Goal: Find contact information: Find contact information

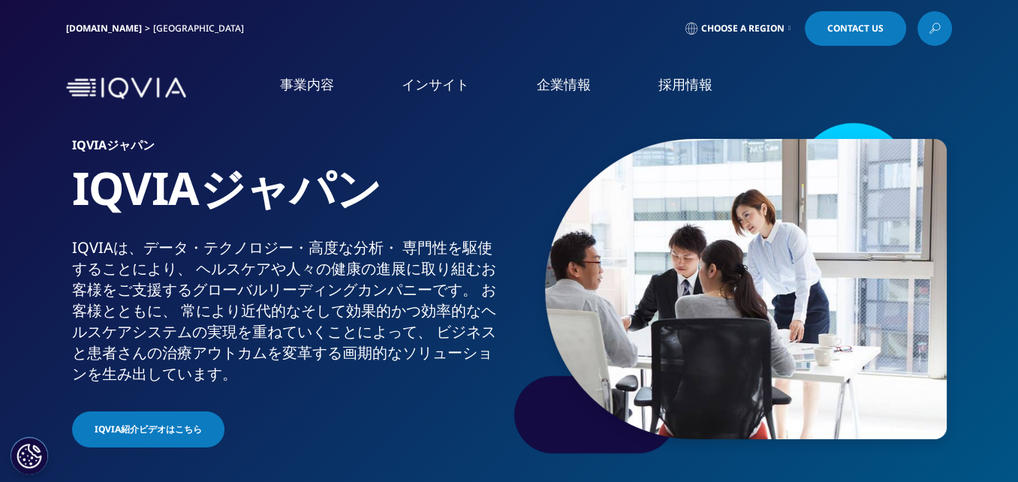
click at [39, 194] on link "概要" at bounding box center [189, 189] width 332 height 17
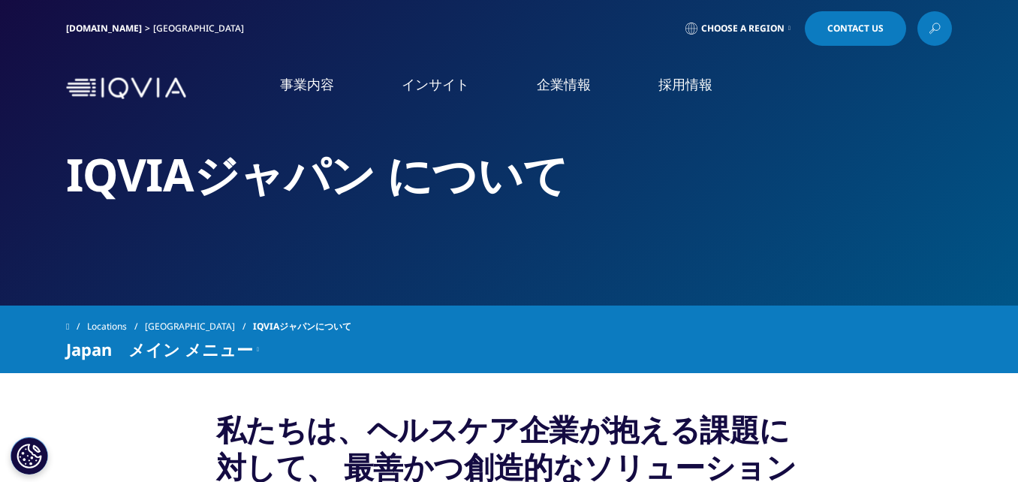
click at [697, 257] on div "IQVIAジャパン について" at bounding box center [508, 152] width 885 height 305
click at [41, 192] on link "概要" at bounding box center [189, 189] width 332 height 17
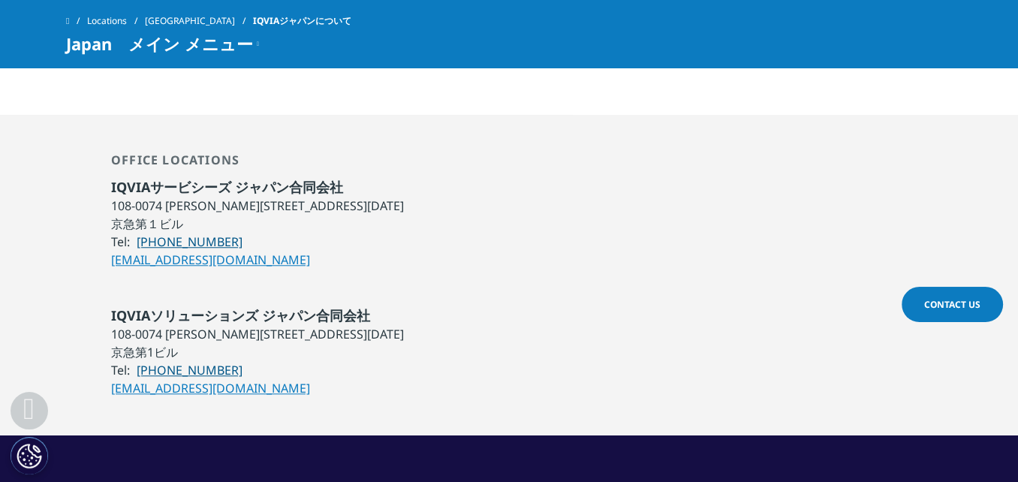
scroll to position [1408, 0]
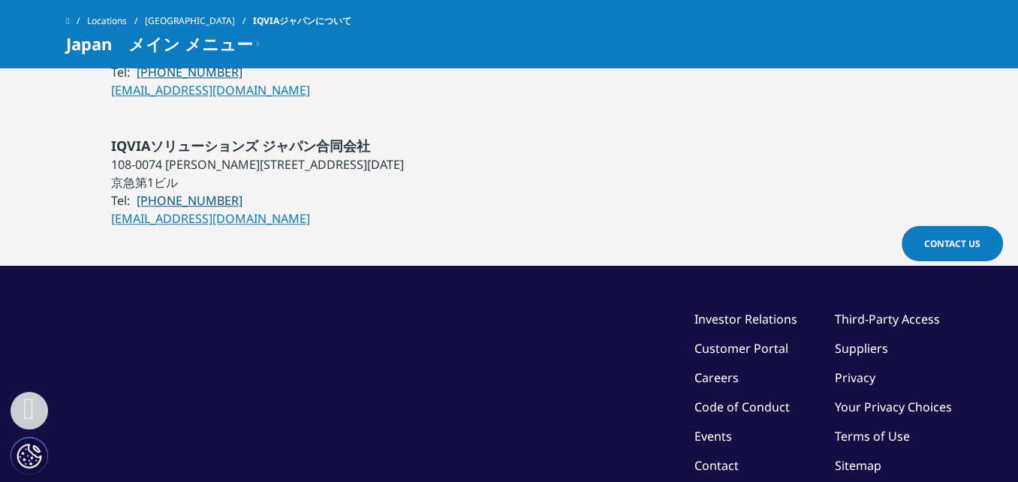
drag, startPoint x: 0, startPoint y: 0, endPoint x: 431, endPoint y: 284, distance: 515.7
click at [431, 284] on div "©2025 IQVIA Inc, All Rights Reserved. Investor Relations Customer Portal Career…" at bounding box center [508, 417] width 885 height 305
click at [482, 215] on div "IQVIAソリューションズ ジャパン合同会社 108-0074 東京都港区高輪4－10－18 京急第1ビル Tel: 03-6771-9001 Japan@i…" at bounding box center [508, 182] width 885 height 91
